Goal: Task Accomplishment & Management: Use online tool/utility

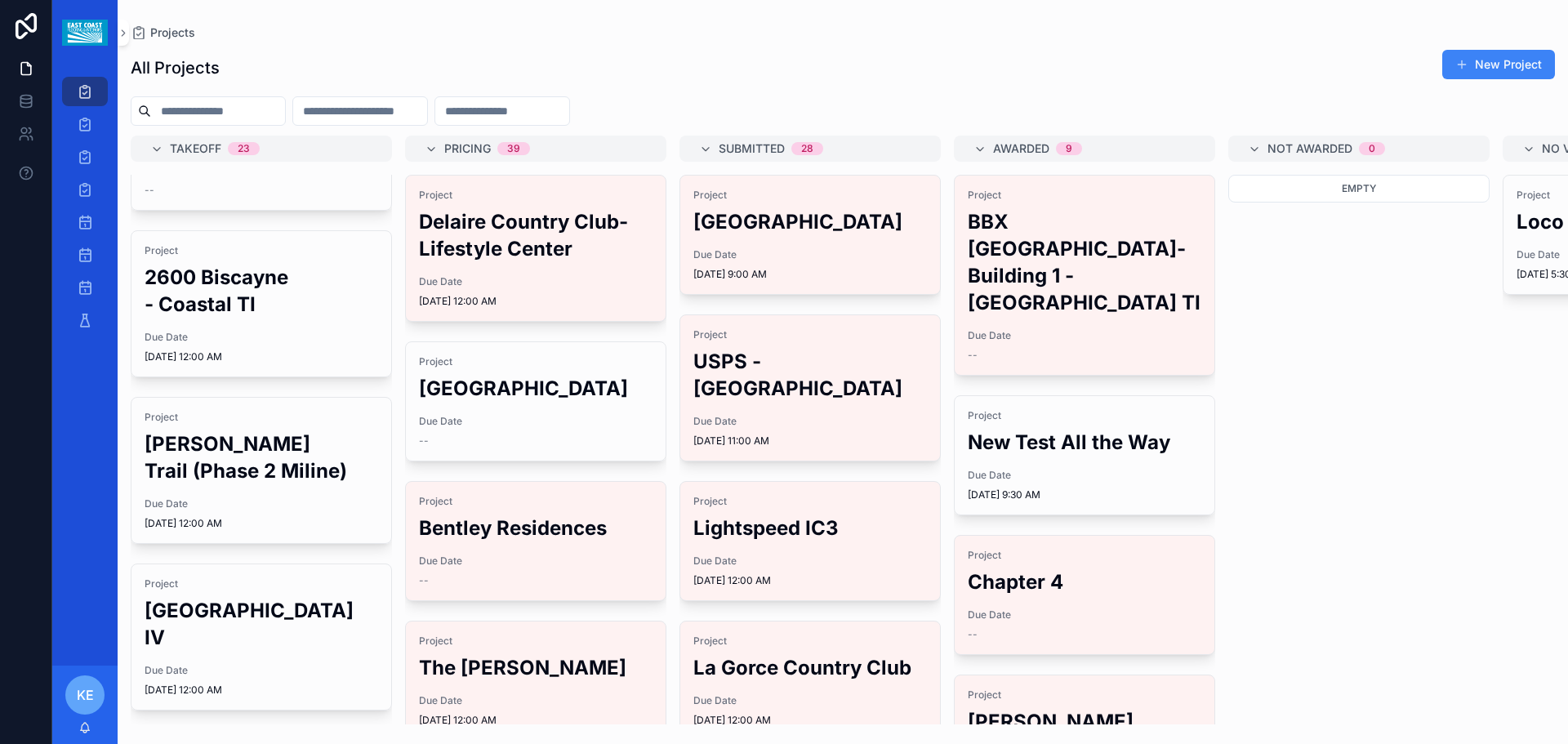
scroll to position [163, 0]
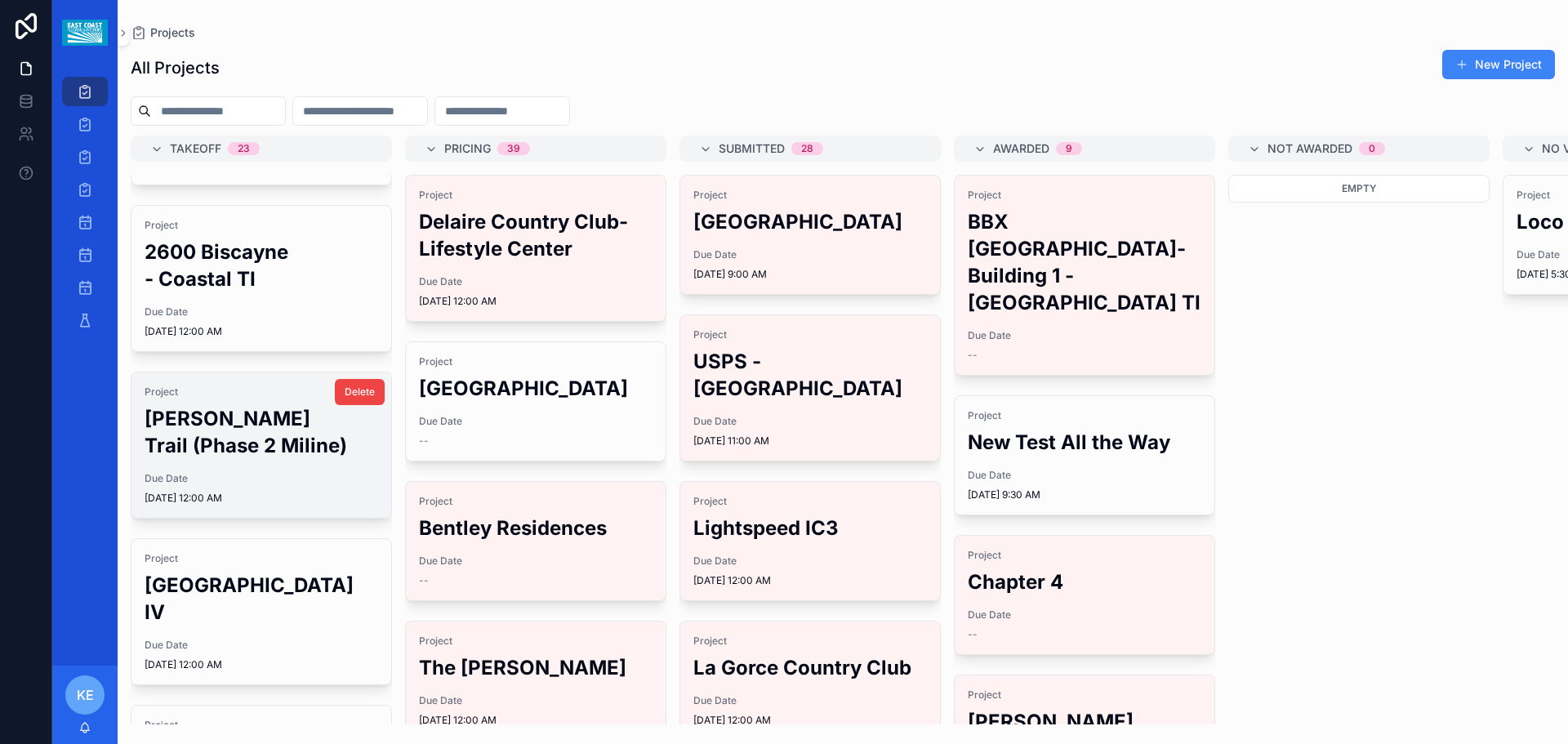
click at [266, 505] on span "[DATE] 12:00 AM" at bounding box center [261, 499] width 234 height 13
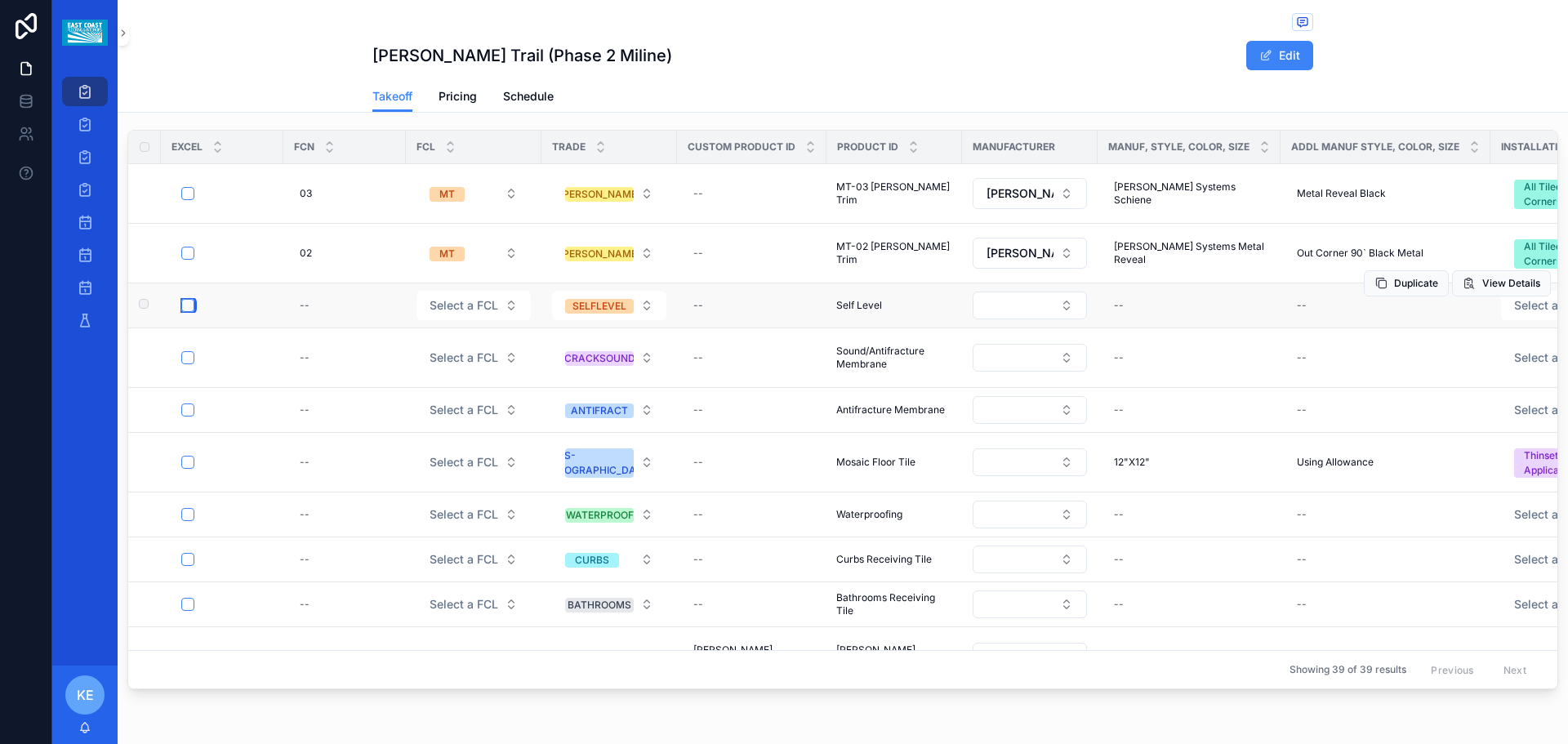
click at [186, 308] on button "scrollable content" at bounding box center [188, 306] width 13 height 13
click at [191, 356] on button "scrollable content" at bounding box center [188, 358] width 13 height 13
click at [183, 406] on button "scrollable content" at bounding box center [188, 411] width 13 height 13
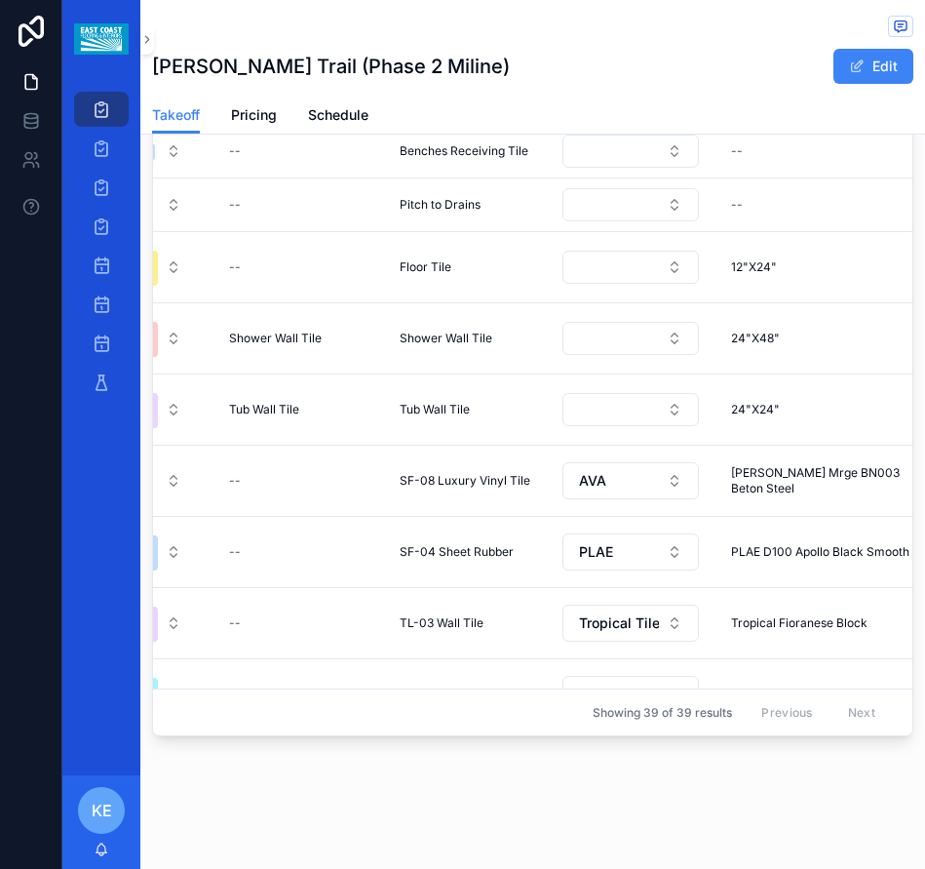
scroll to position [979, 464]
